Goal: Information Seeking & Learning: Learn about a topic

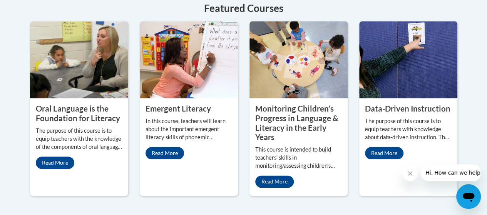
scroll to position [426, 0]
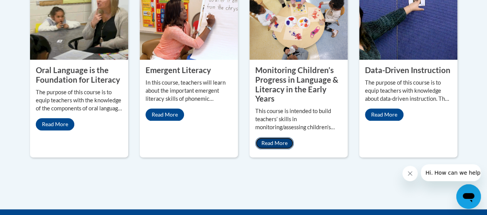
click at [277, 144] on link "Read More" at bounding box center [274, 143] width 39 height 12
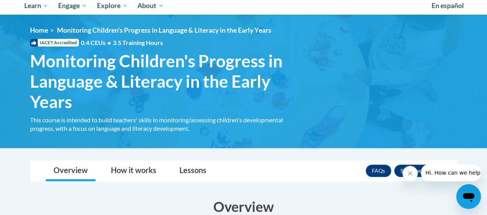
scroll to position [112, 0]
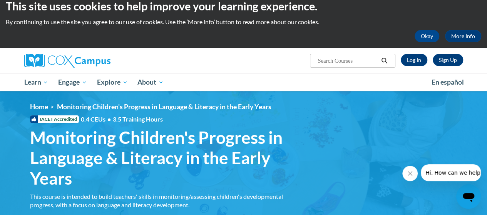
scroll to position [4, 0]
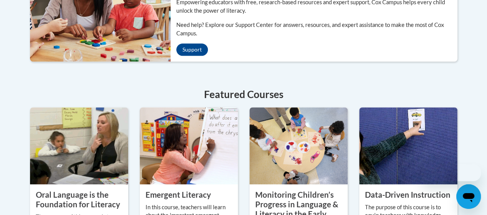
scroll to position [426, 0]
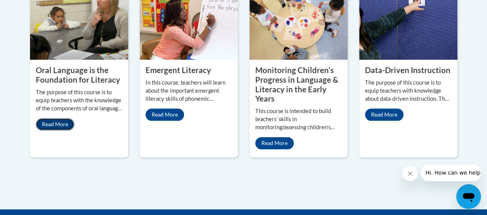
click at [44, 120] on link "Read More" at bounding box center [55, 124] width 39 height 12
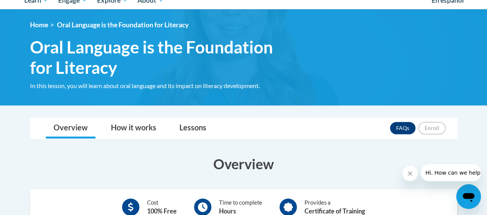
scroll to position [55, 0]
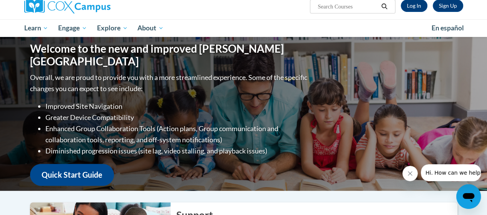
scroll to position [51, 0]
